Goal: Navigation & Orientation: Go to known website

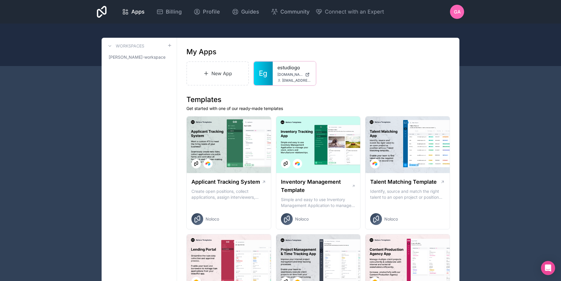
click at [289, 75] on span "[DOMAIN_NAME]" at bounding box center [289, 74] width 25 height 5
click at [287, 67] on link "estudiogo" at bounding box center [294, 67] width 34 height 7
click at [286, 69] on link "estudiogo" at bounding box center [294, 67] width 34 height 7
click at [280, 65] on link "estudiogo" at bounding box center [294, 67] width 34 height 7
click at [286, 69] on link "estudiogo" at bounding box center [294, 67] width 34 height 7
